Goal: Check status

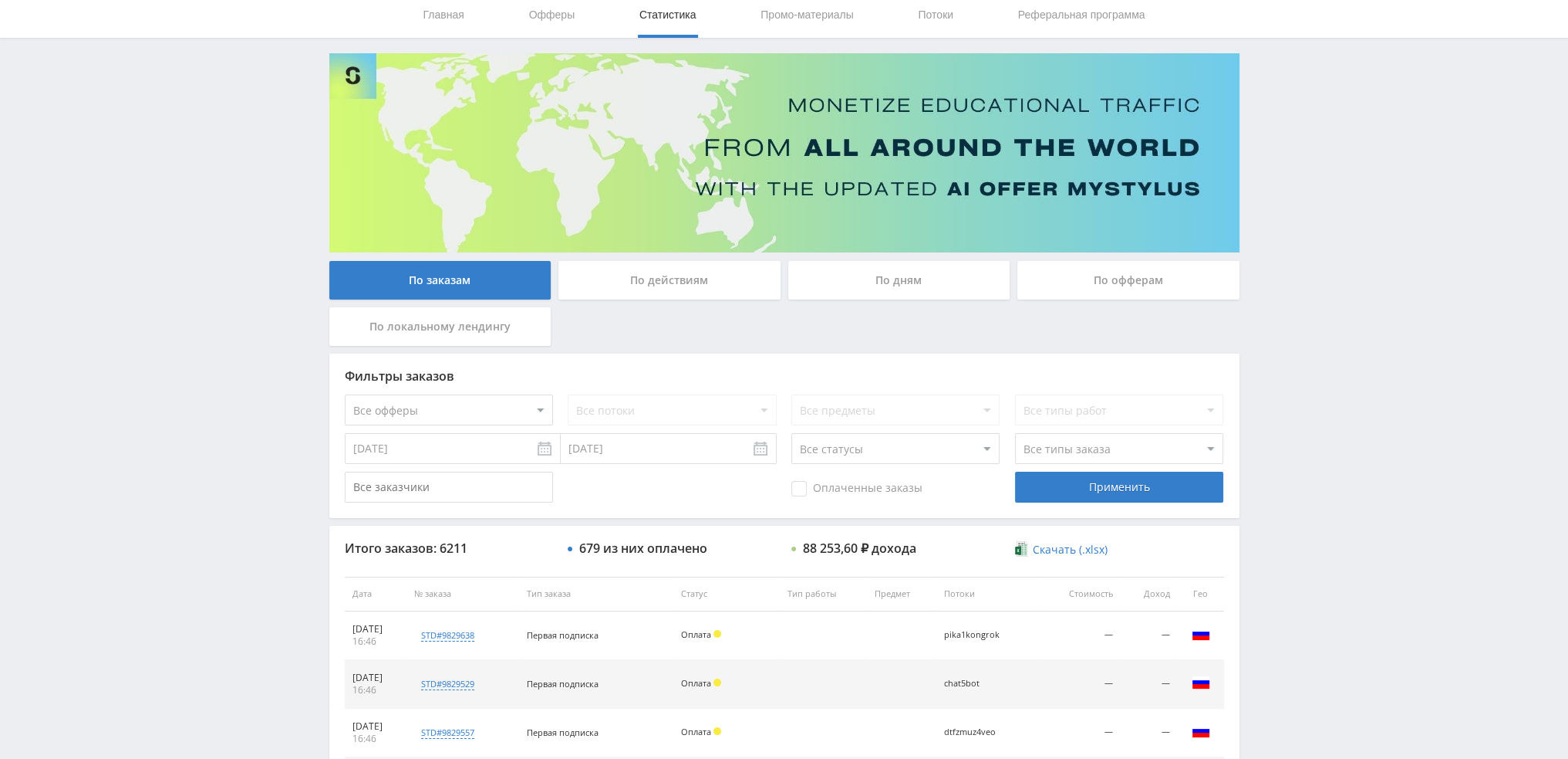
scroll to position [463, 0]
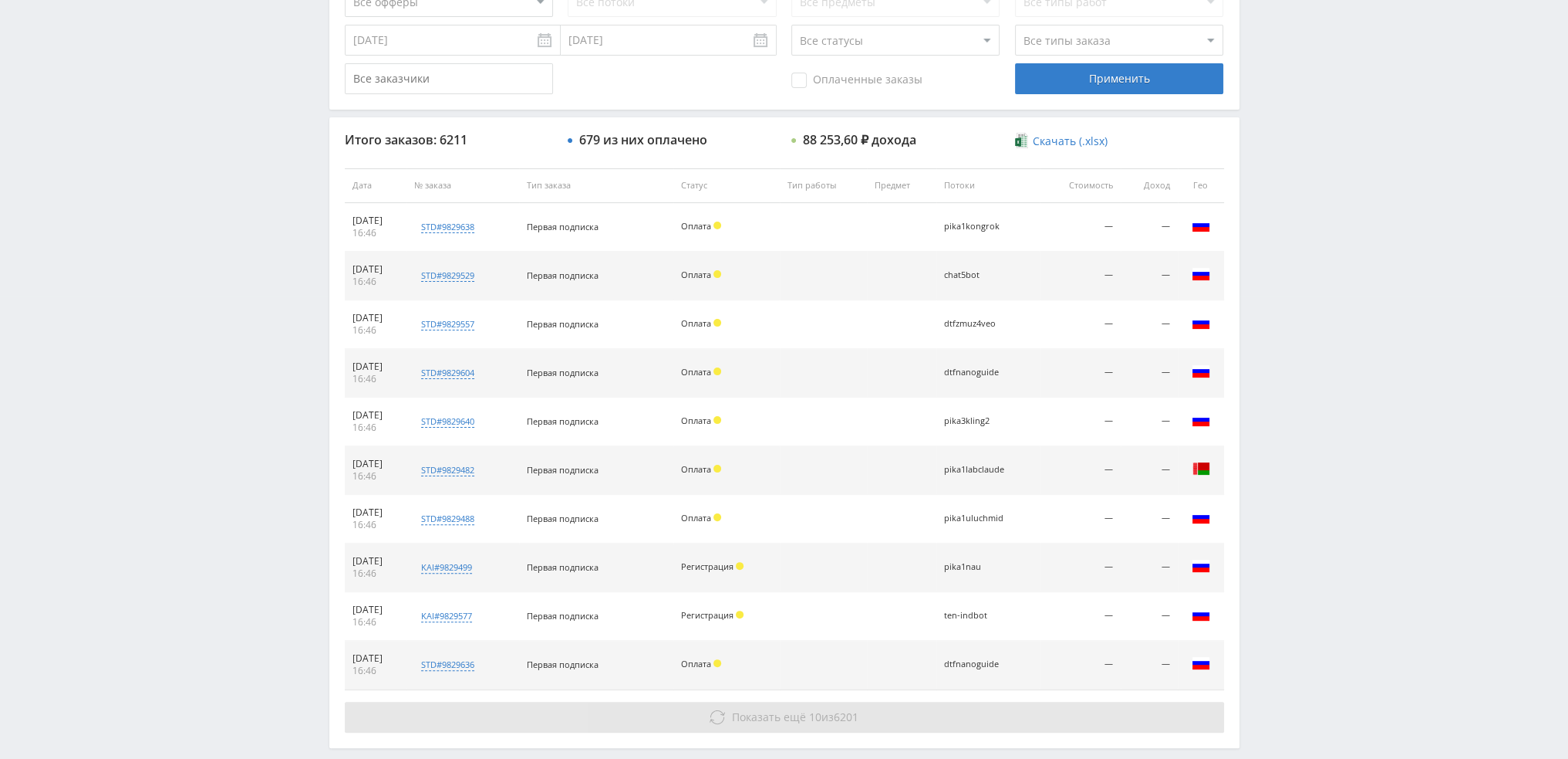
click at [809, 712] on span "10" at bounding box center [815, 716] width 13 height 14
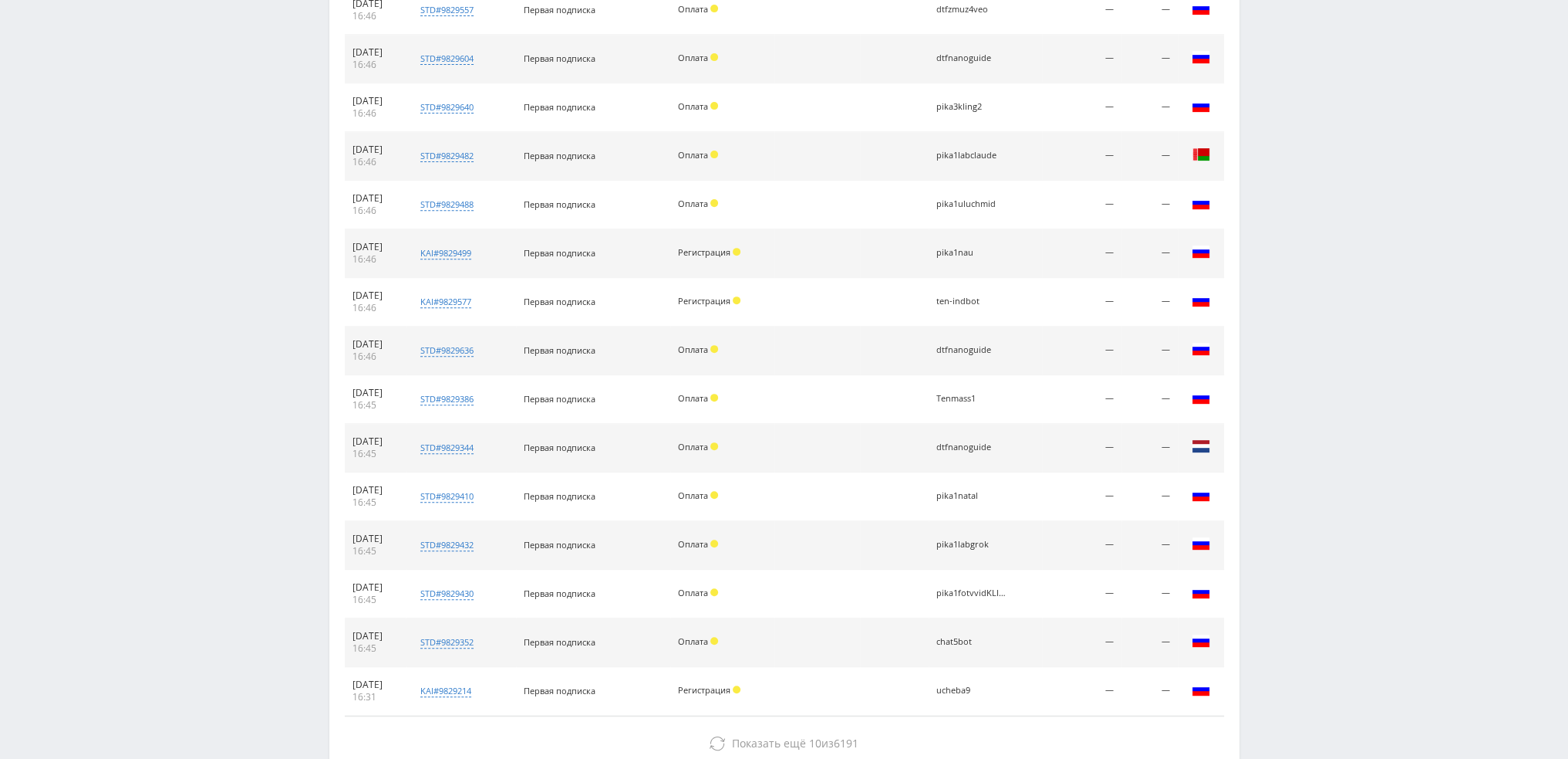
scroll to position [849, 0]
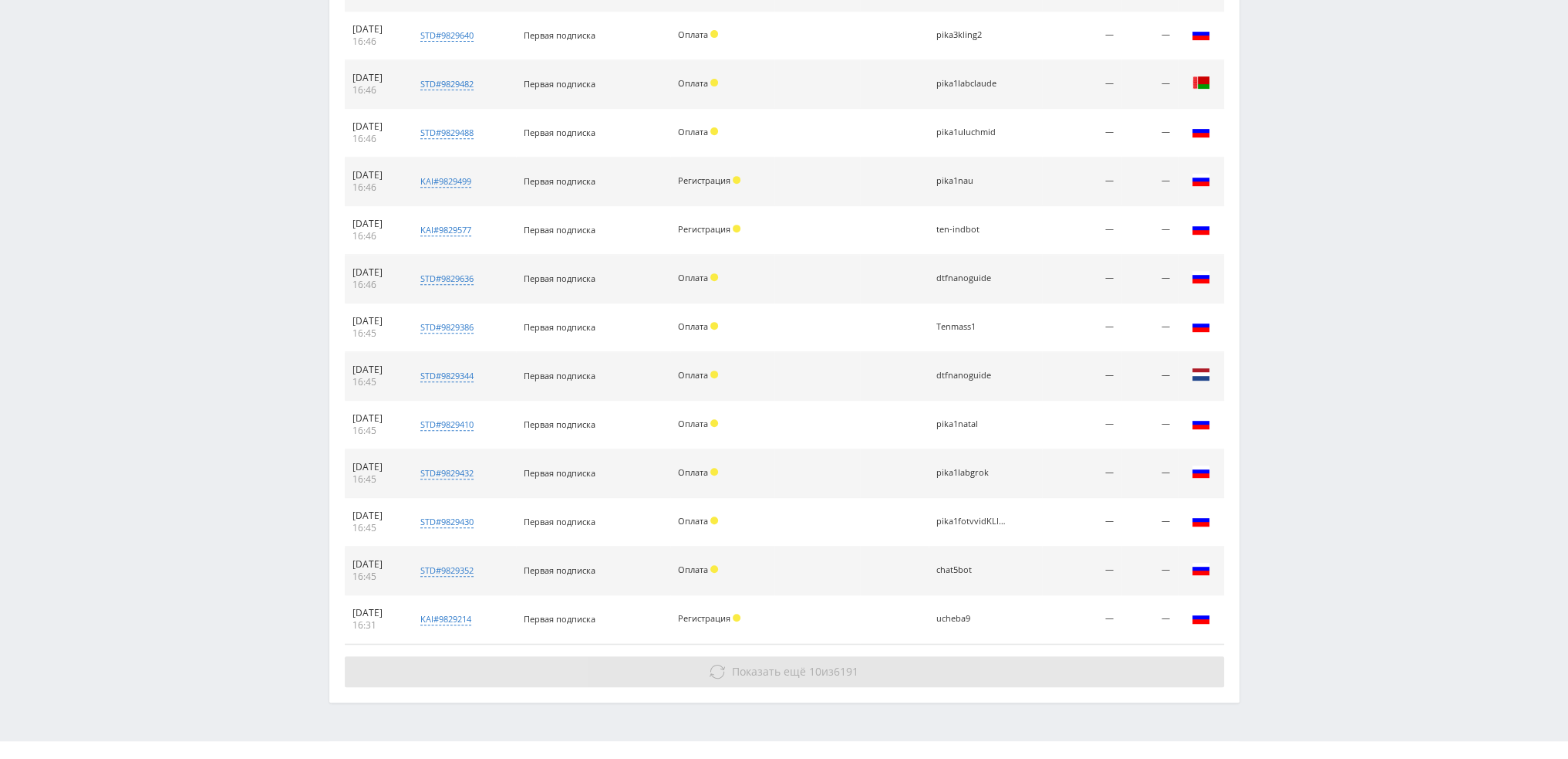
click at [861, 660] on button "Показать ещё 10 из 6191" at bounding box center [784, 672] width 879 height 31
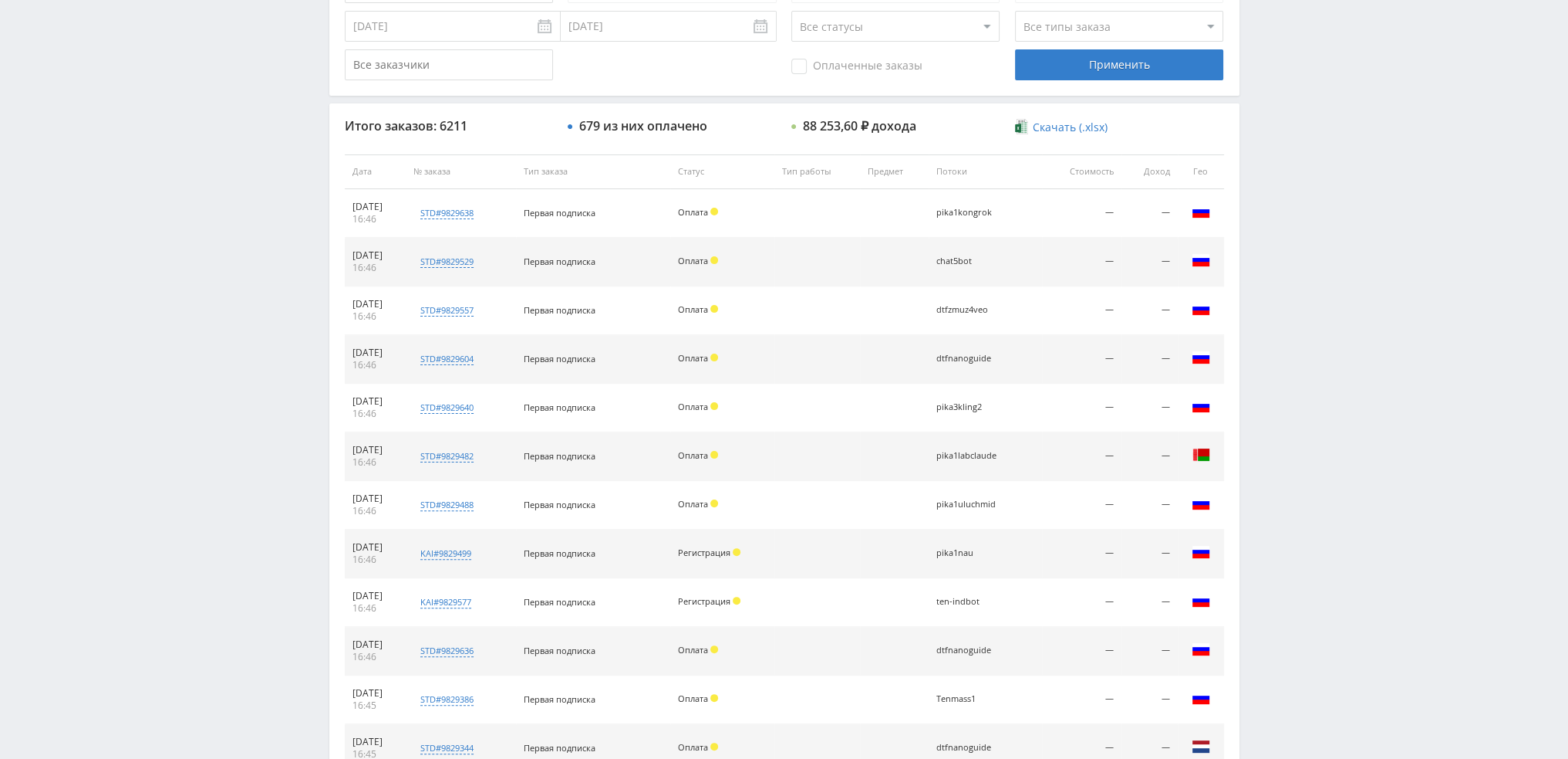
scroll to position [0, 0]
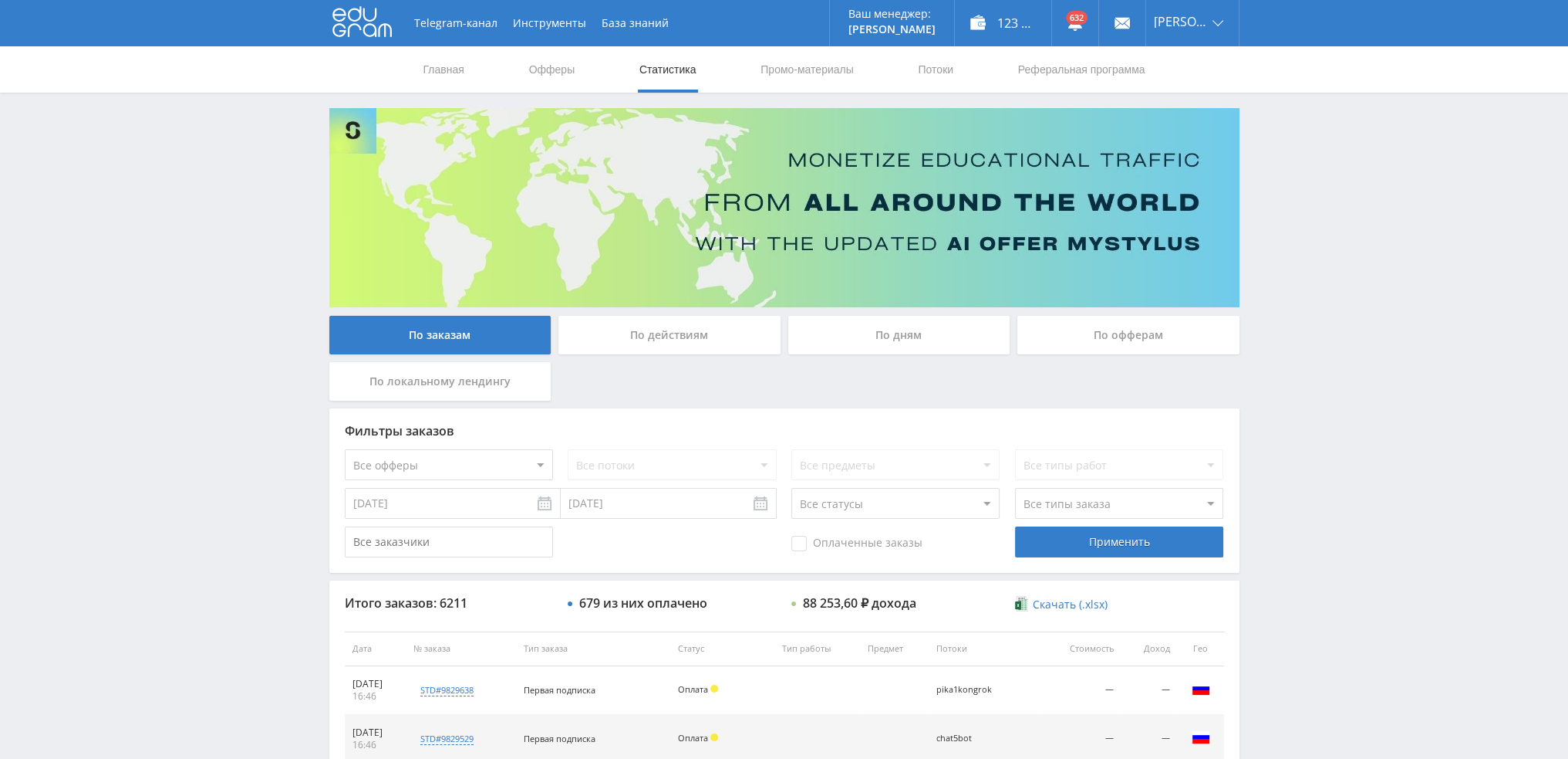
click at [907, 342] on div "По дням" at bounding box center [899, 335] width 222 height 38
click at [0, 0] on input "По дням" at bounding box center [0, 0] width 0 height 0
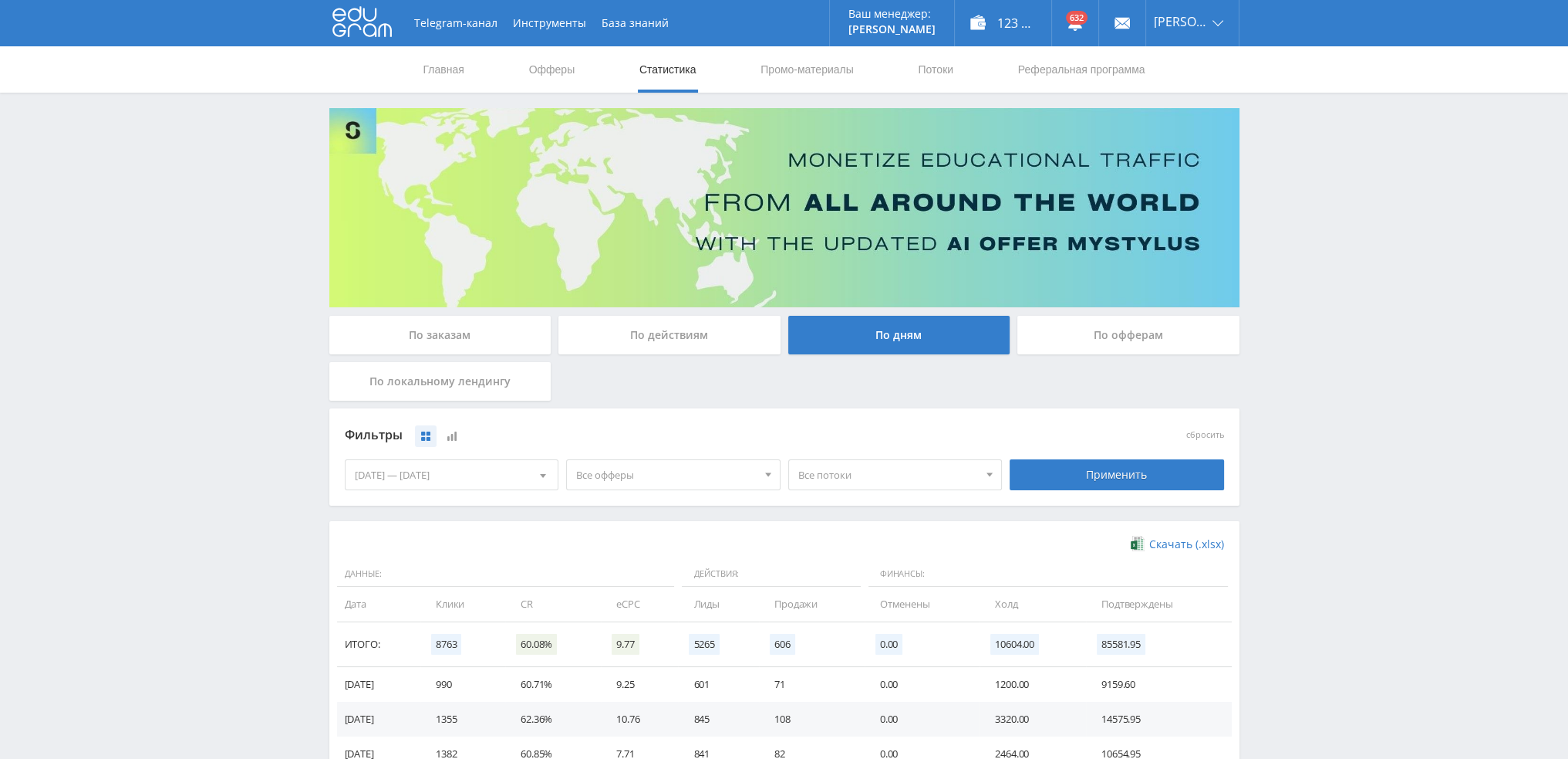
click at [1304, 197] on div "Telegram-канал Инструменты База знаний Ваш менеджер: [PERSON_NAME] Online @val_…" at bounding box center [784, 505] width 1568 height 1010
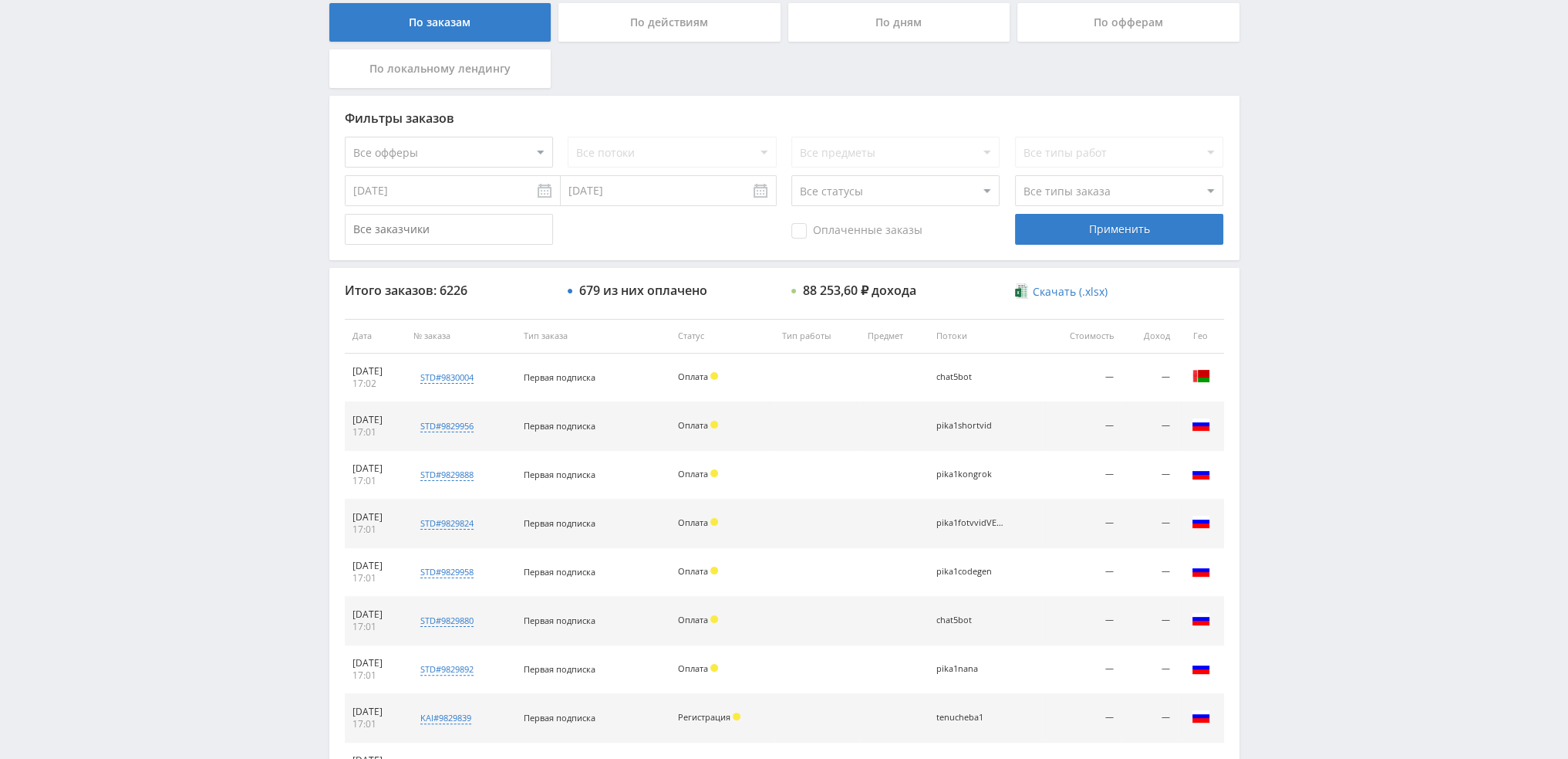
scroll to position [463, 0]
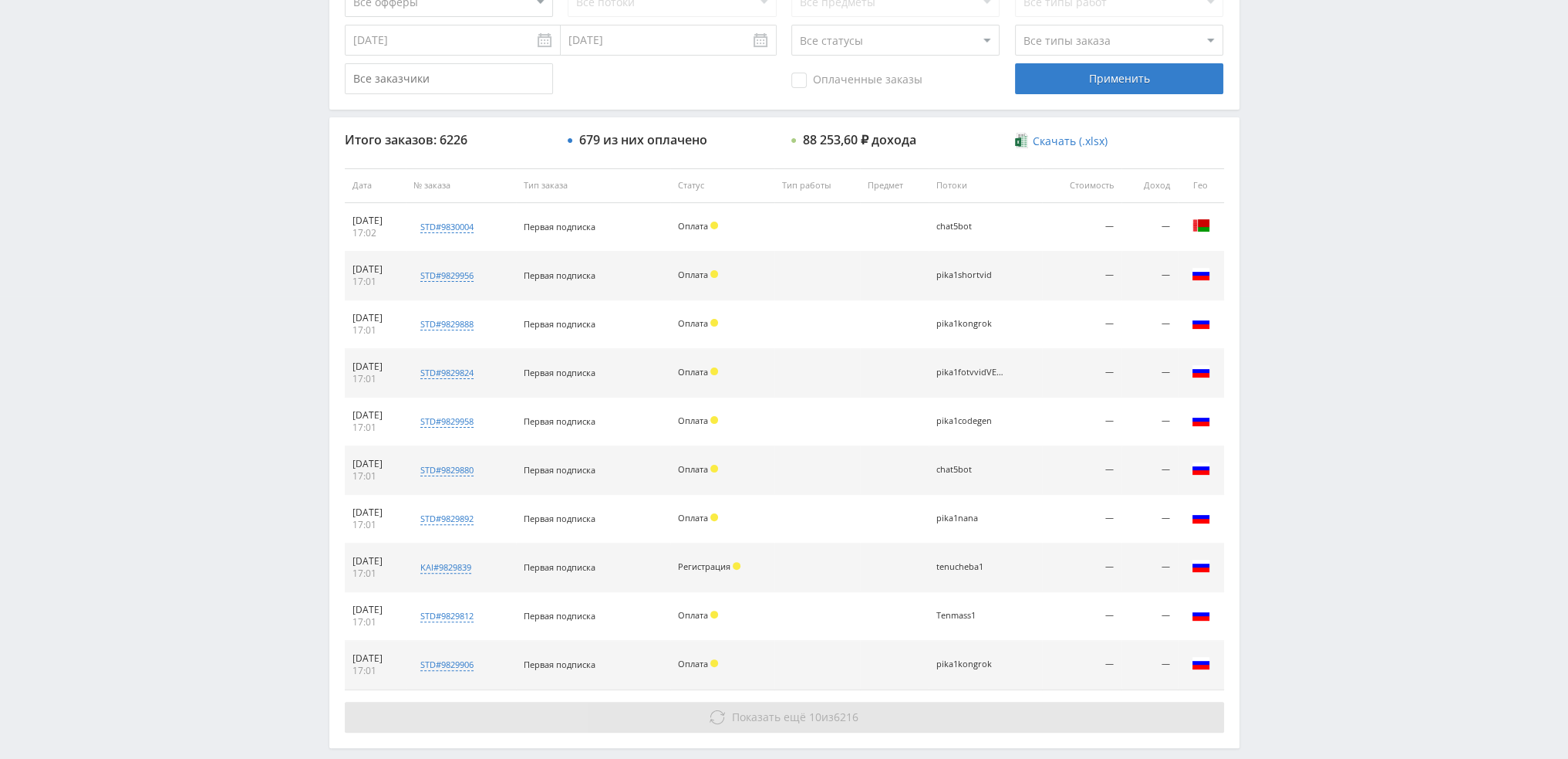
click at [858, 709] on span "6216" at bounding box center [846, 716] width 25 height 14
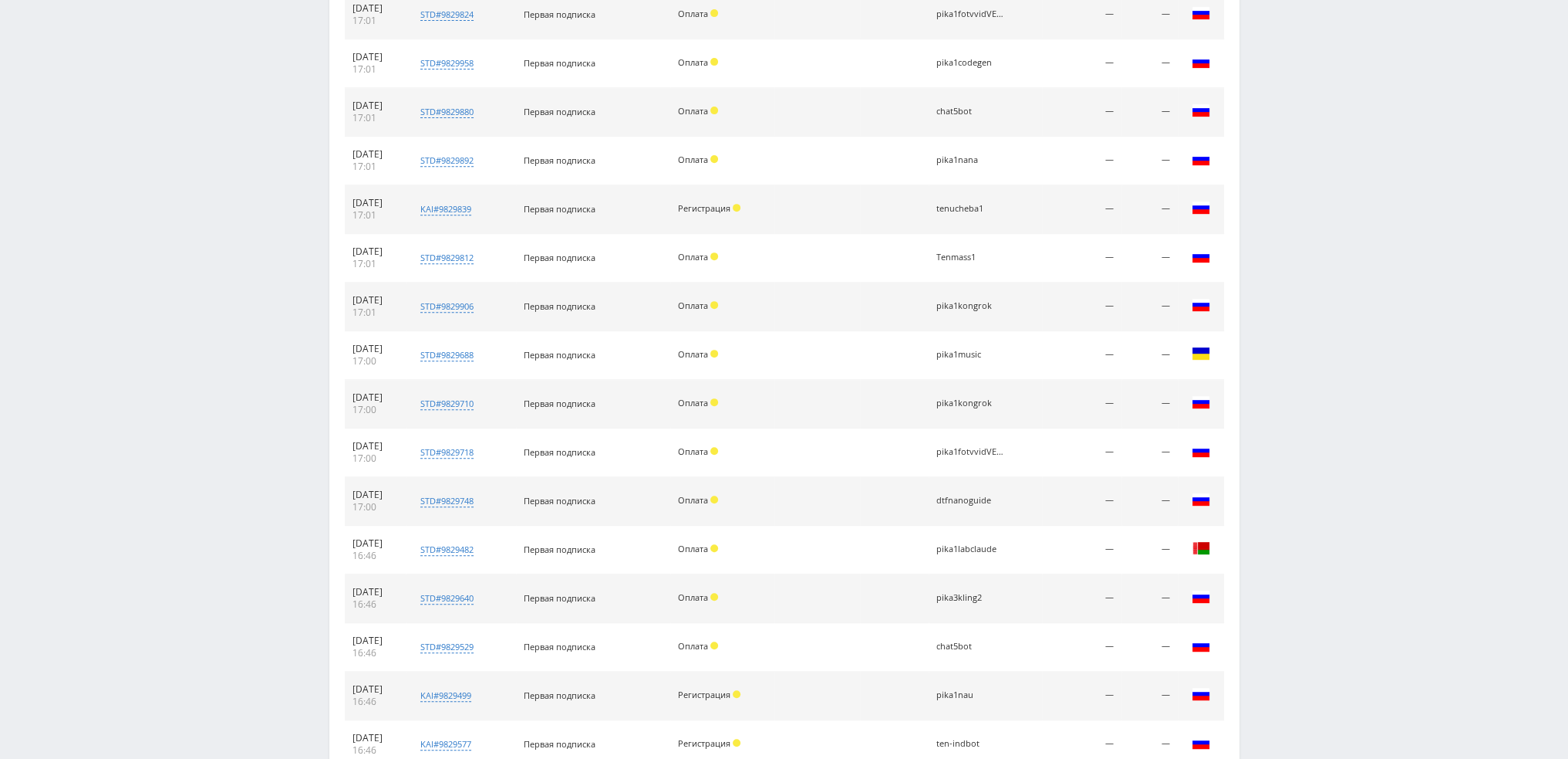
scroll to position [971, 0]
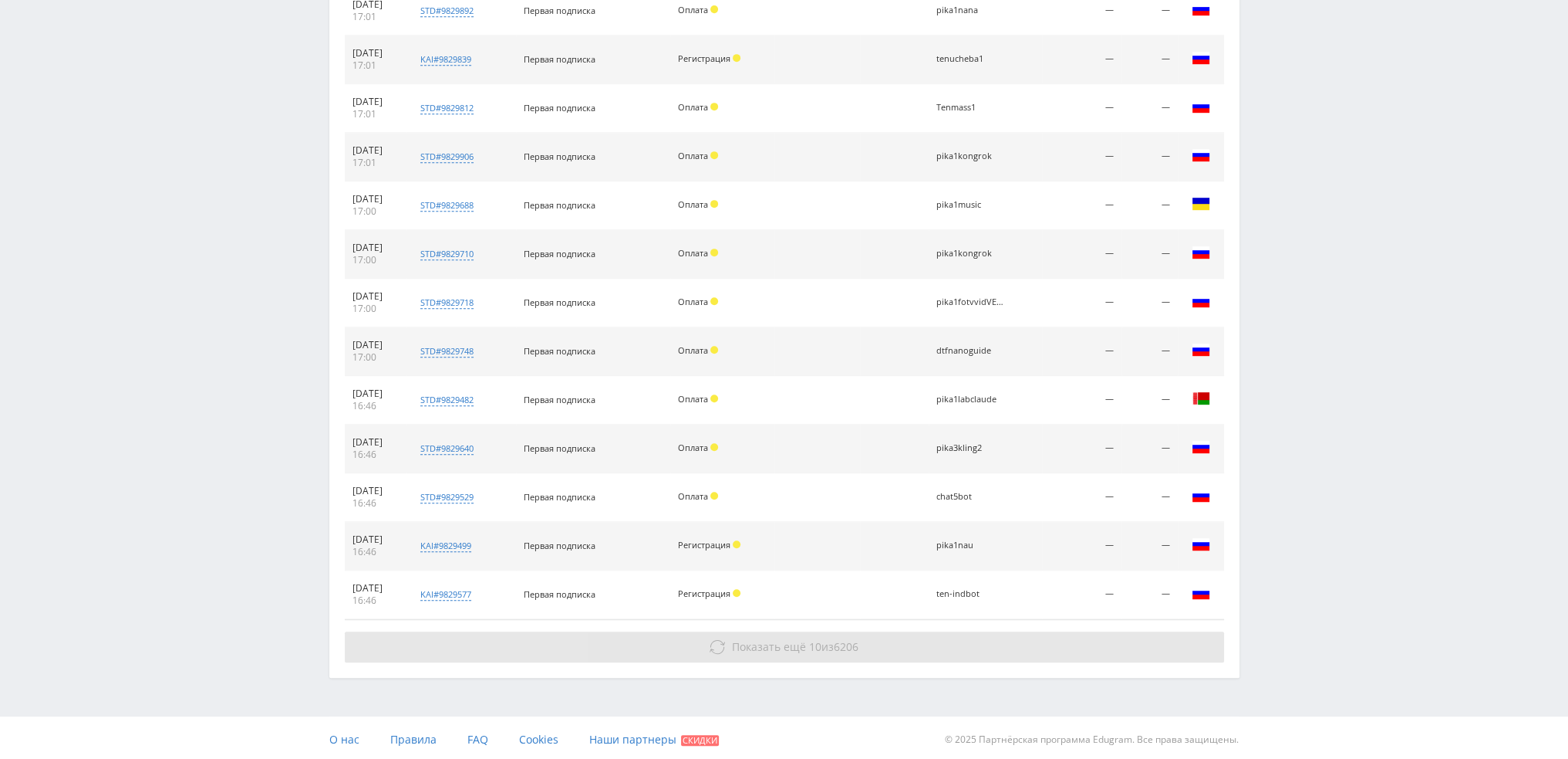
click at [873, 638] on button "Показать ещё 10 из 6206" at bounding box center [784, 647] width 879 height 31
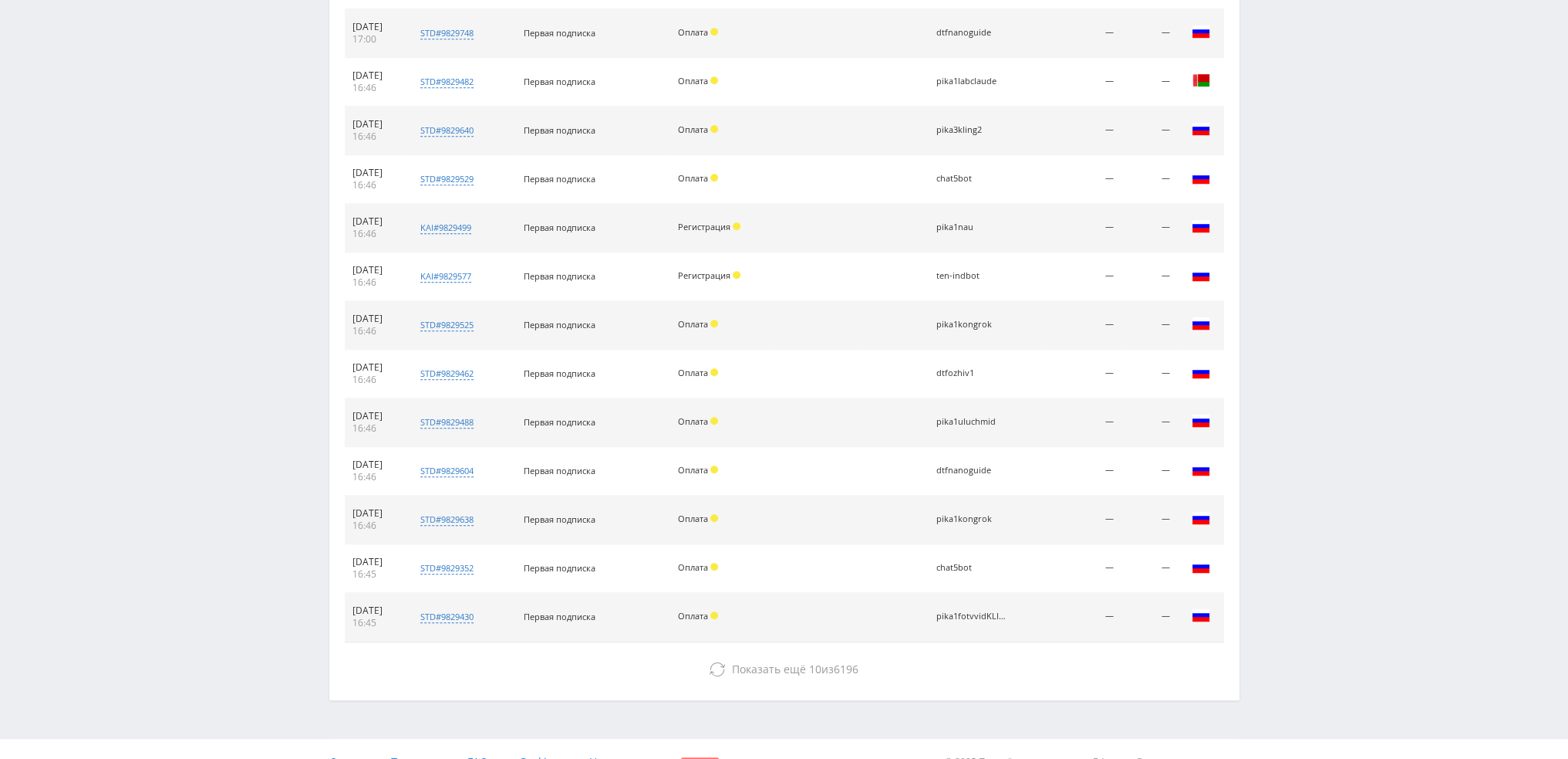
scroll to position [1310, 0]
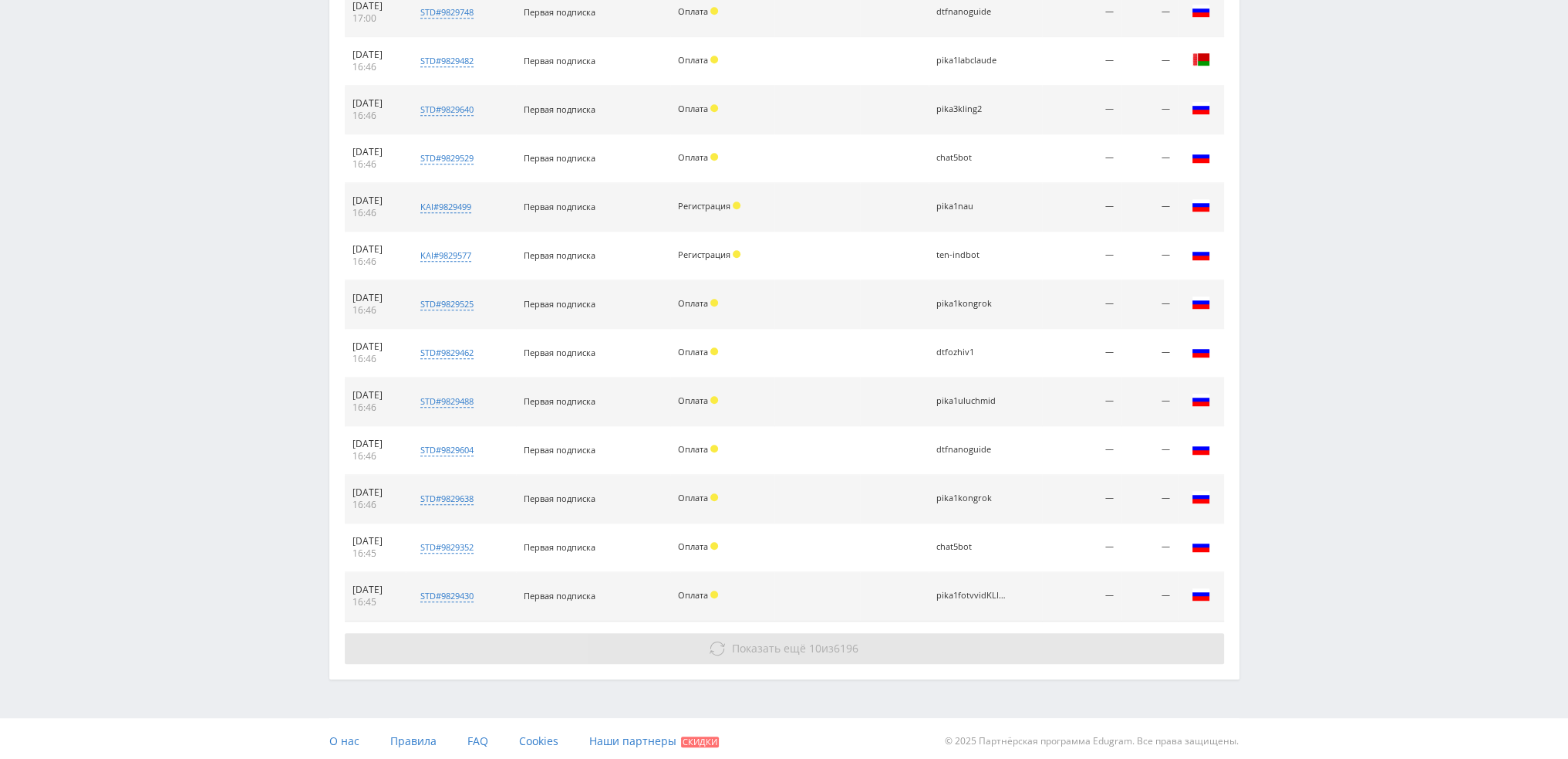
click at [830, 651] on button "Показать ещё 10 из 6196" at bounding box center [784, 648] width 879 height 31
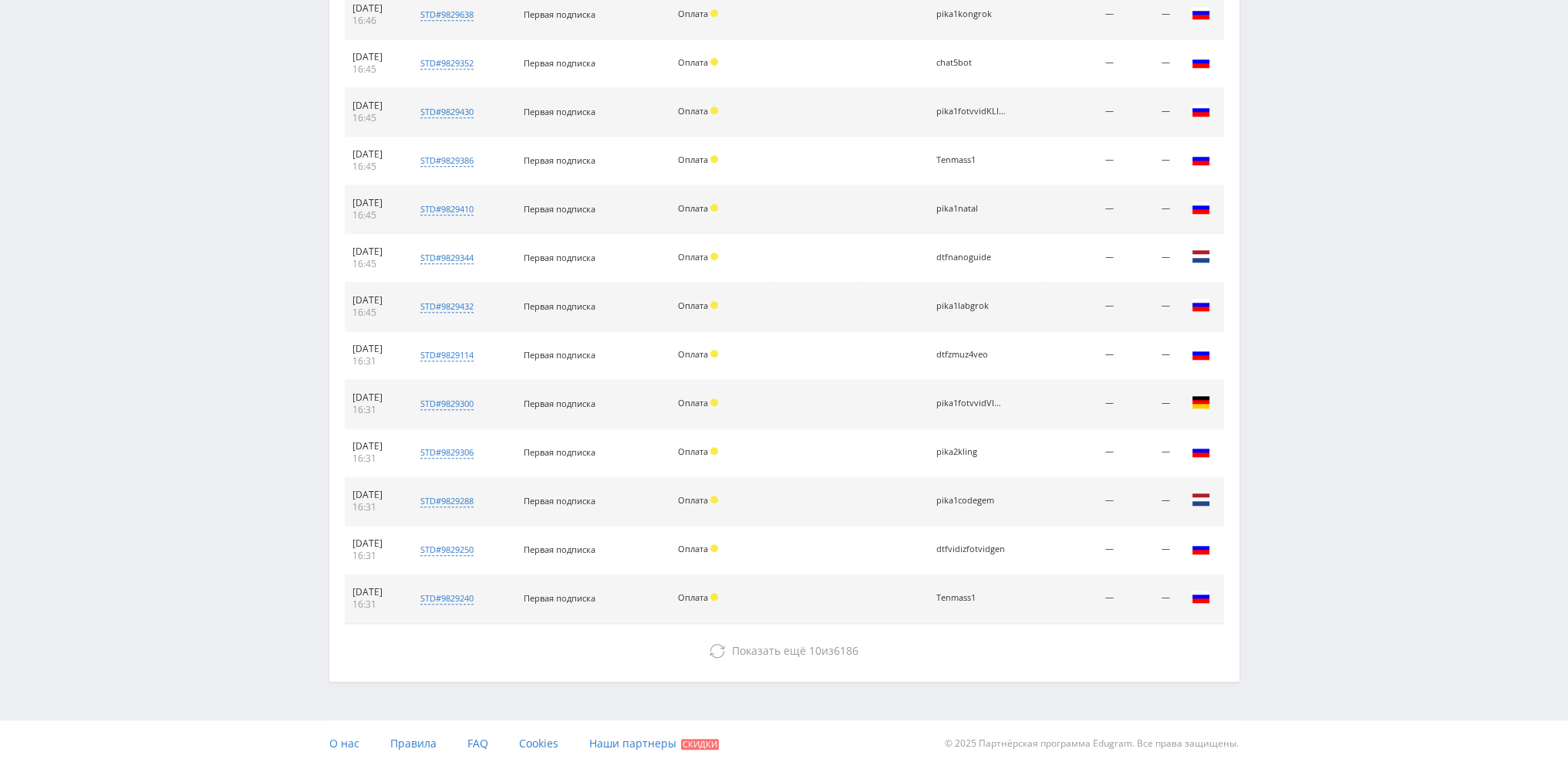
scroll to position [1795, 0]
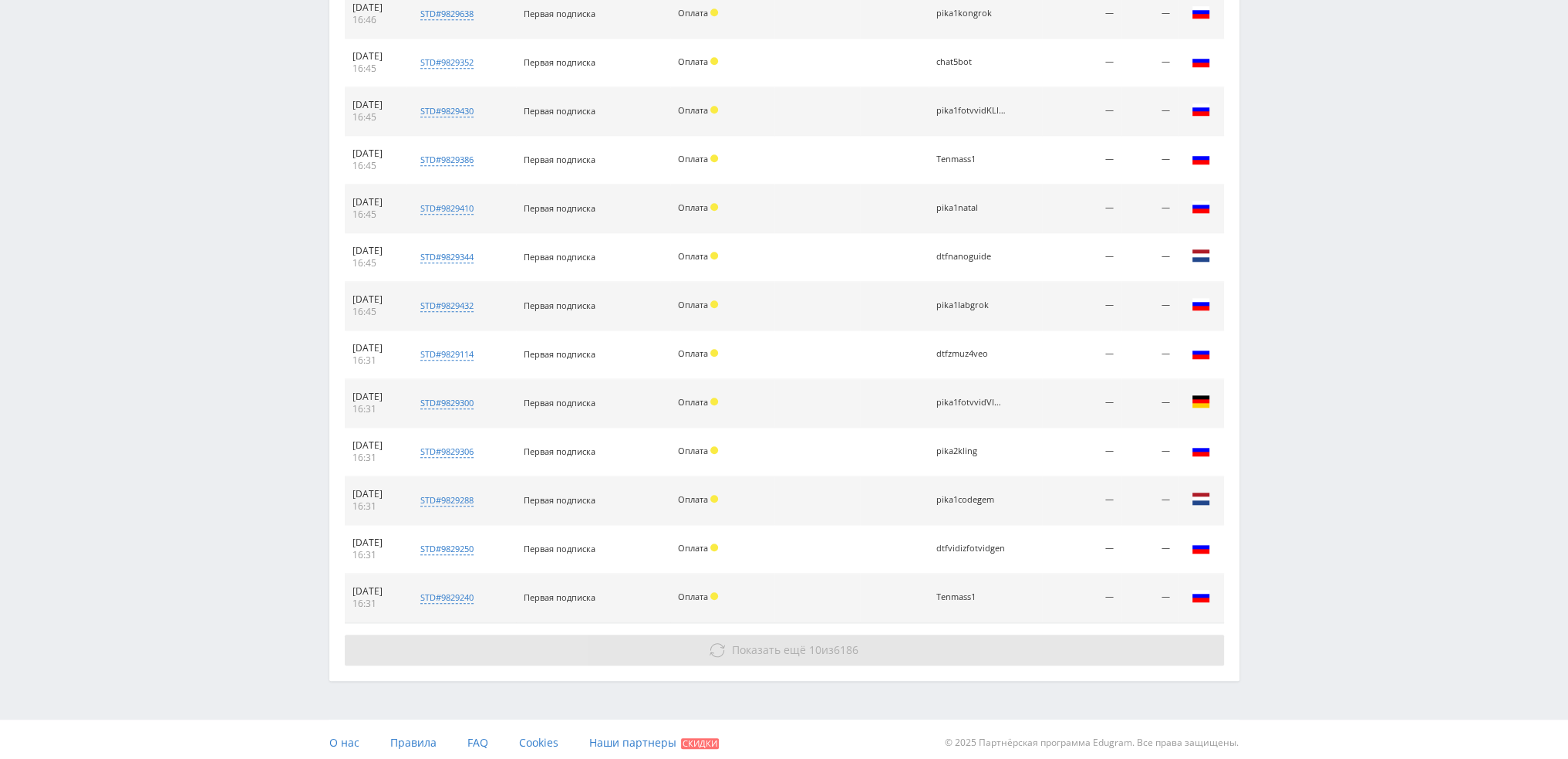
click at [858, 648] on span "6186" at bounding box center [846, 649] width 25 height 14
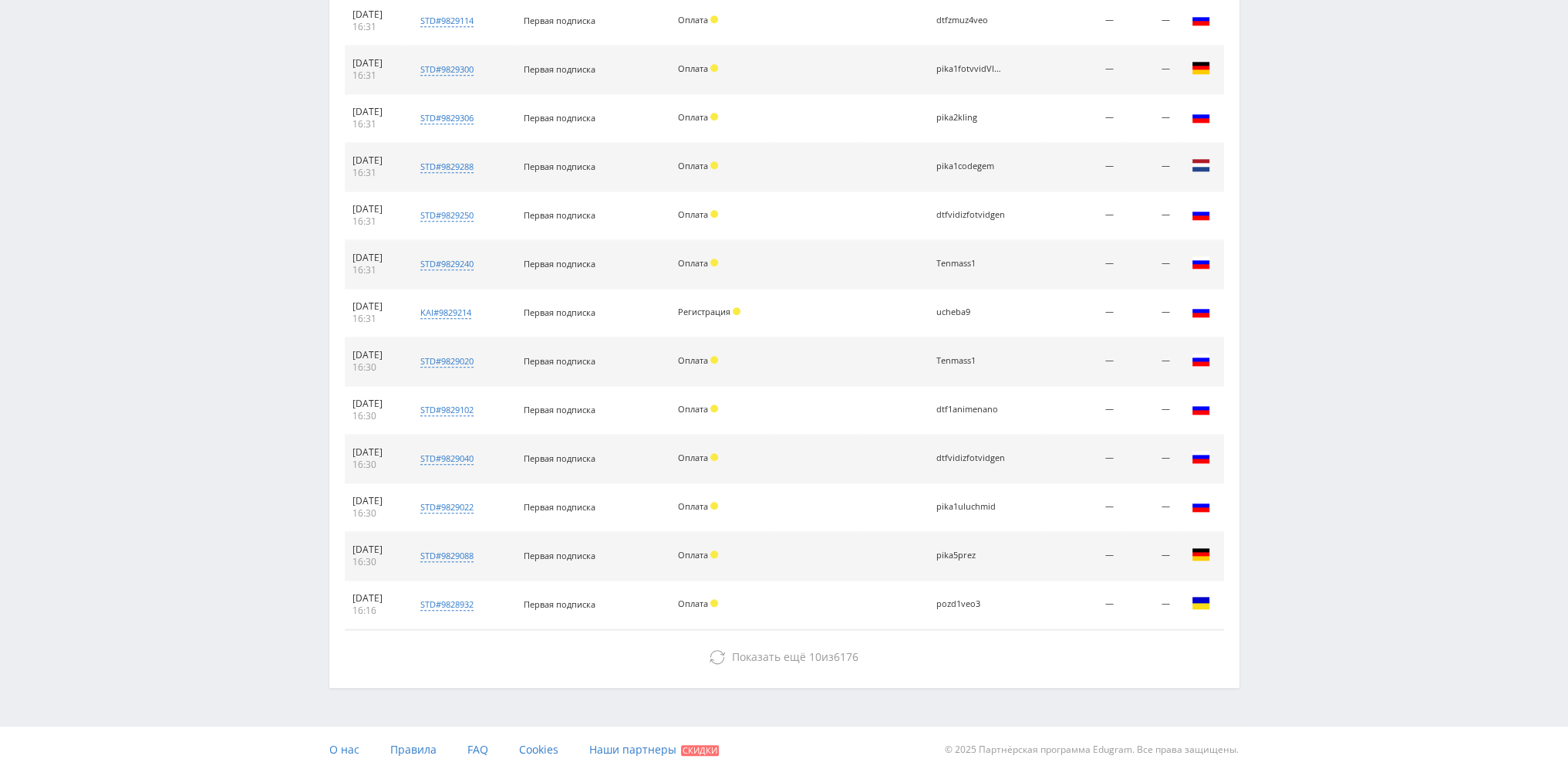
scroll to position [2134, 0]
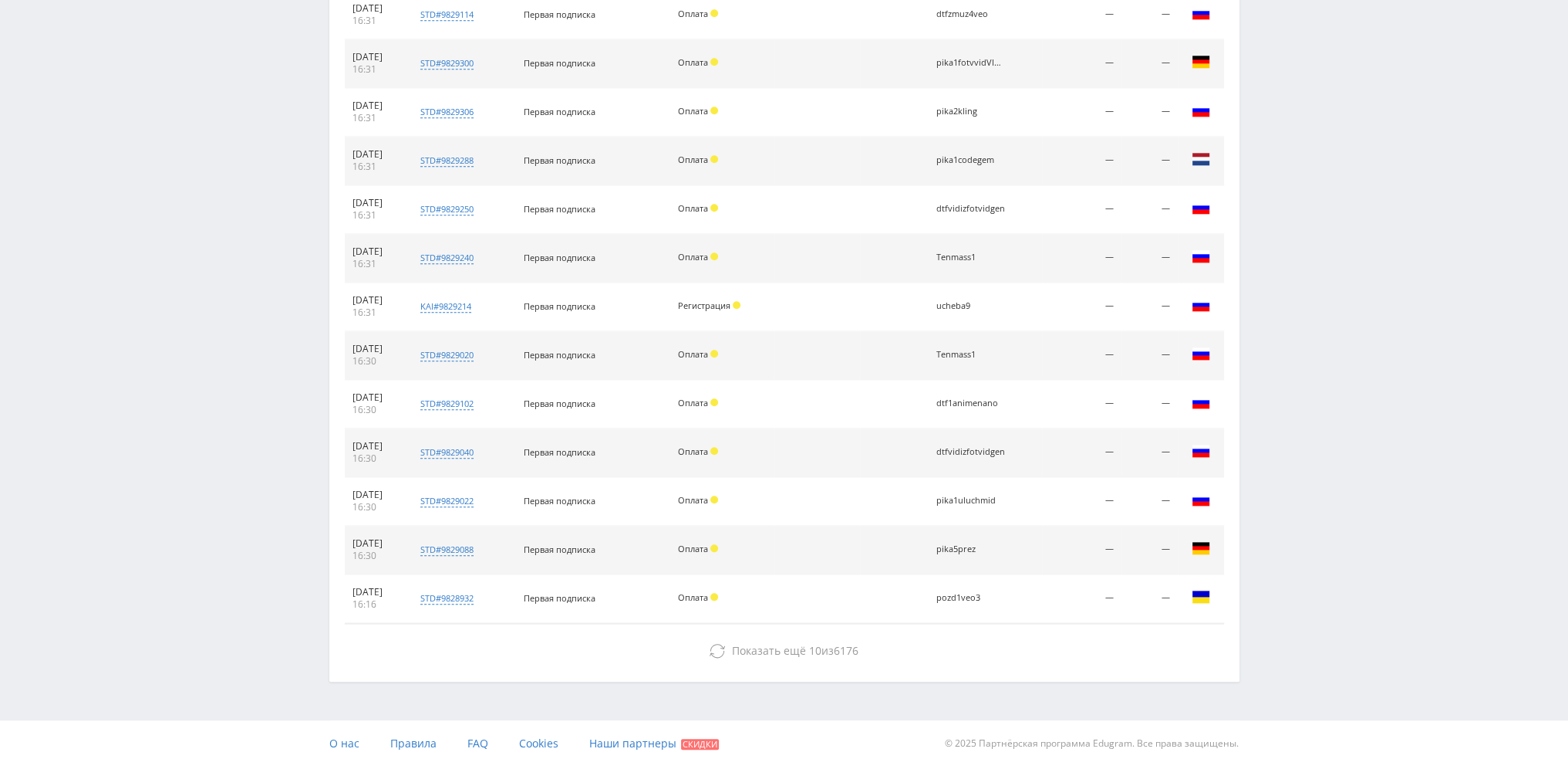
click at [858, 648] on span "6176" at bounding box center [846, 649] width 25 height 14
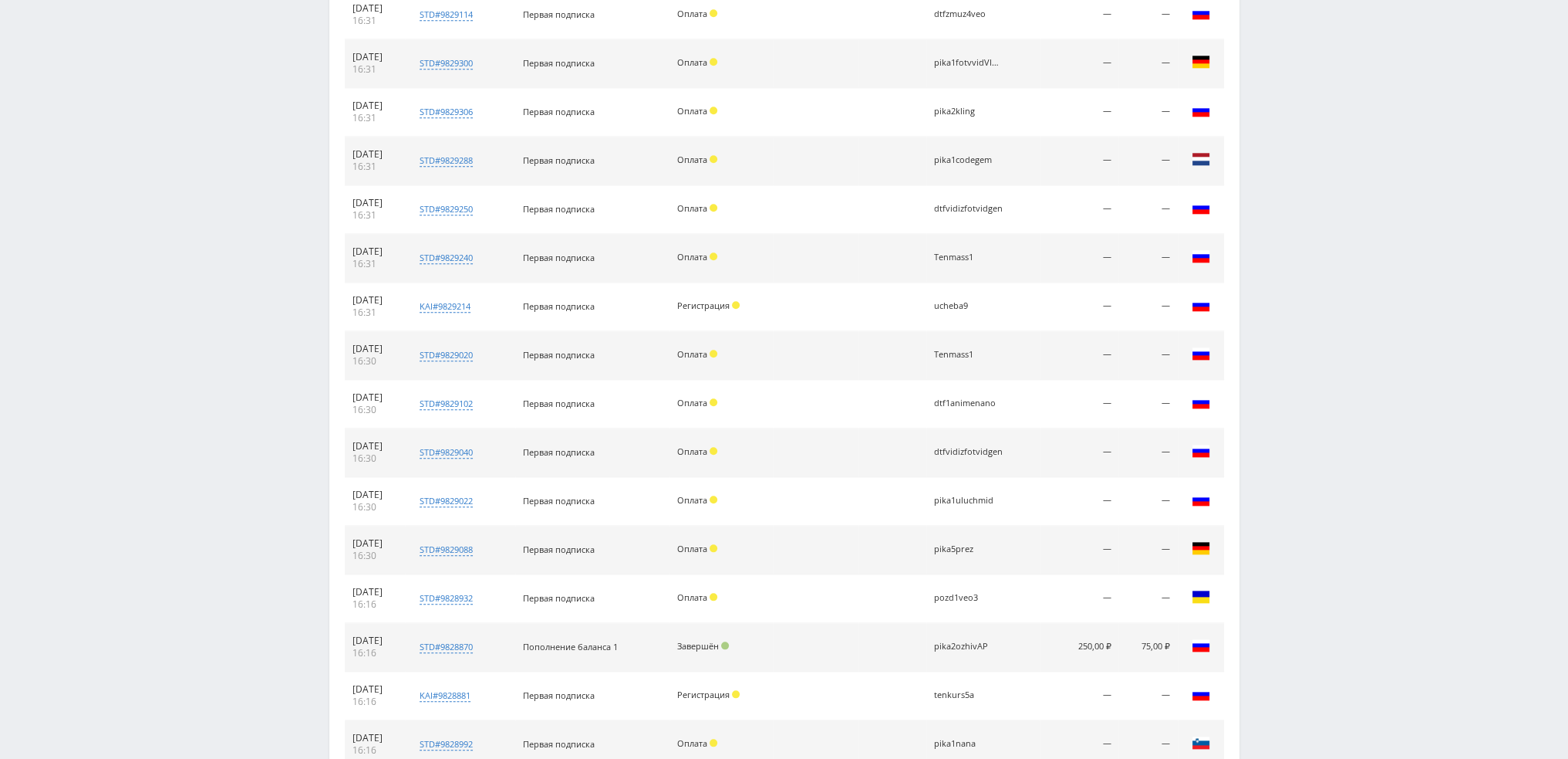
scroll to position [2570, 0]
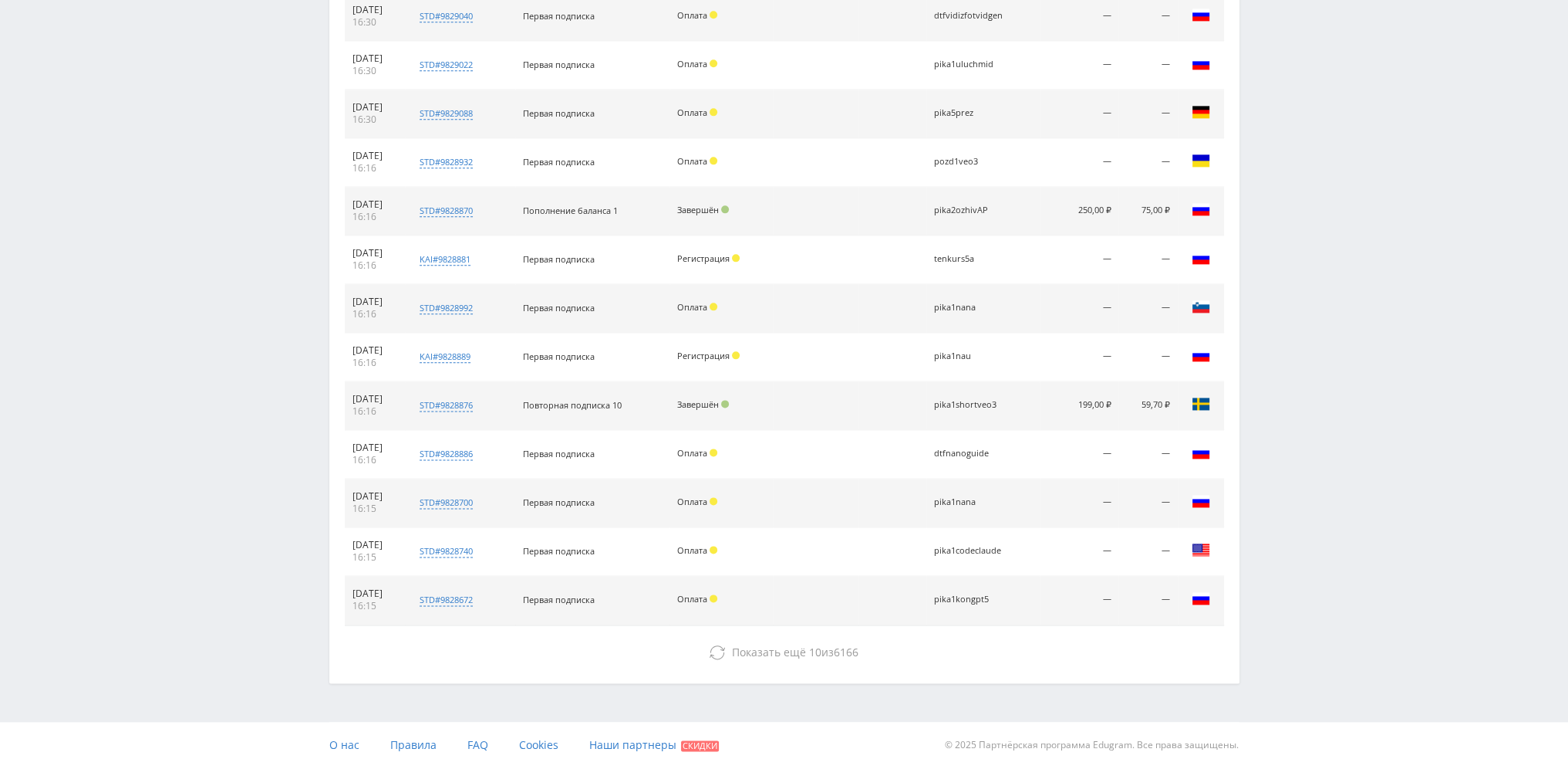
click at [858, 648] on span "6166" at bounding box center [846, 651] width 25 height 14
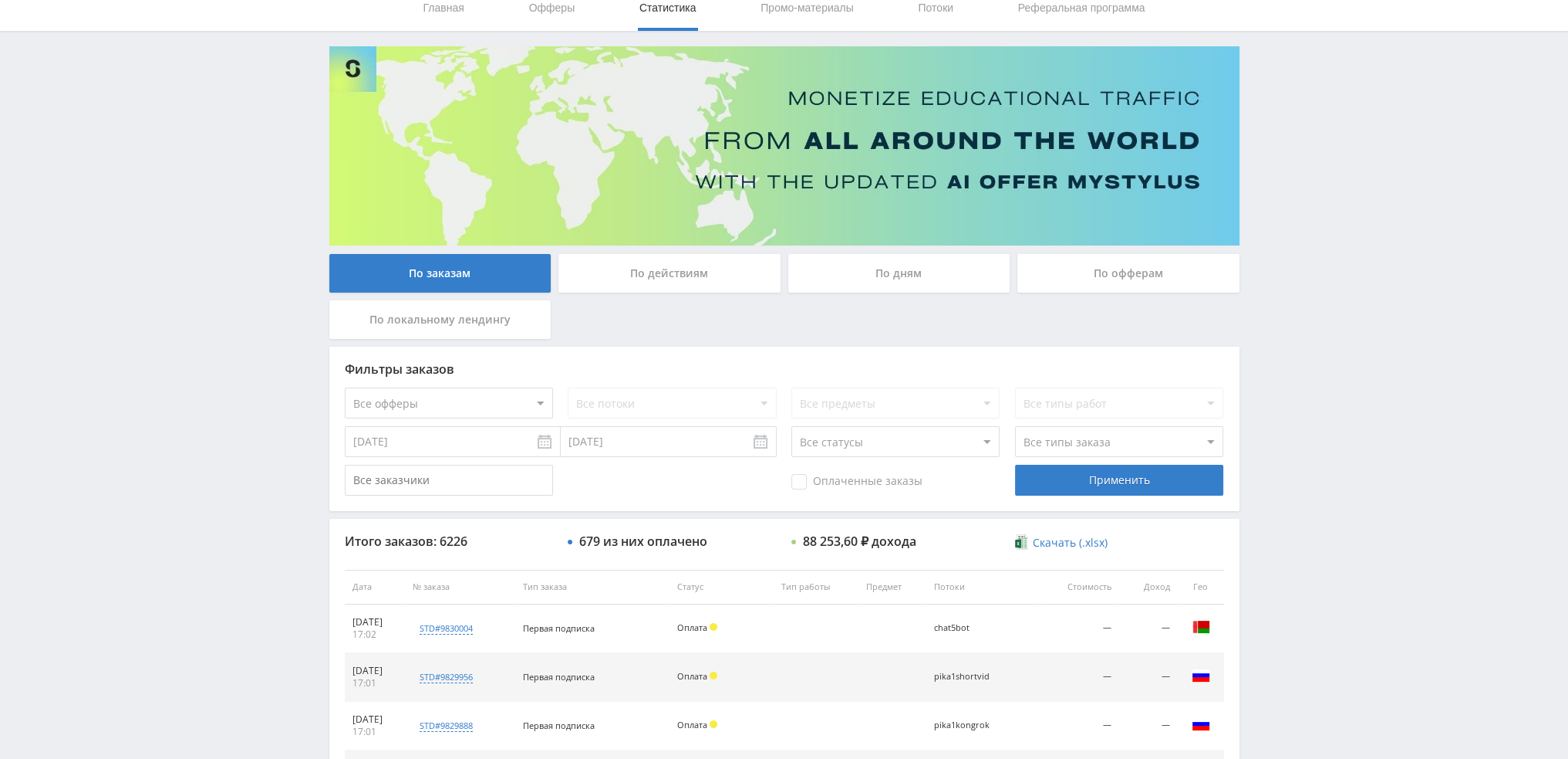
scroll to position [0, 0]
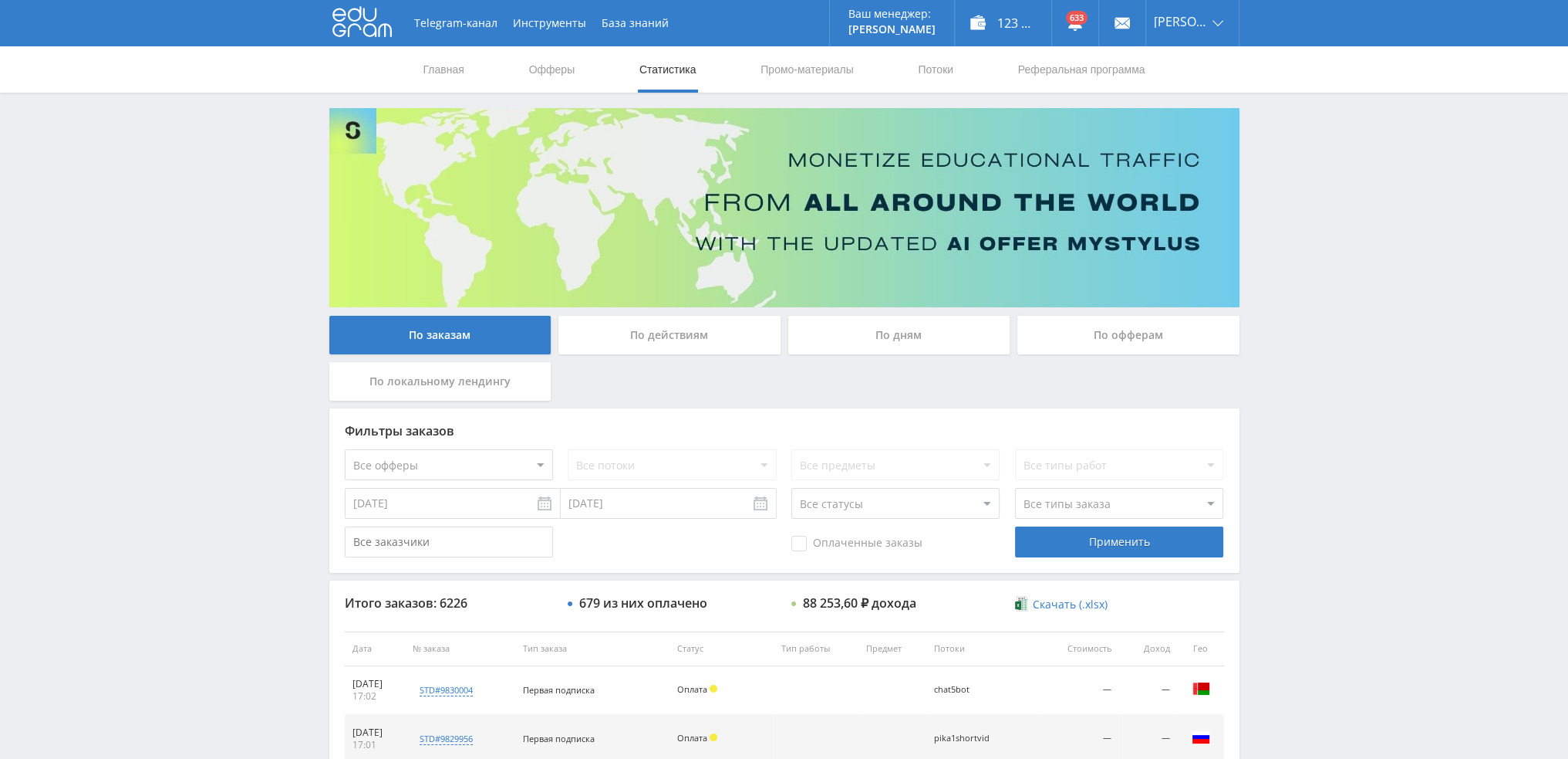
click at [880, 352] on div "По дням" at bounding box center [899, 335] width 222 height 38
click at [0, 0] on input "По дням" at bounding box center [0, 0] width 0 height 0
